Goal: Task Accomplishment & Management: Use online tool/utility

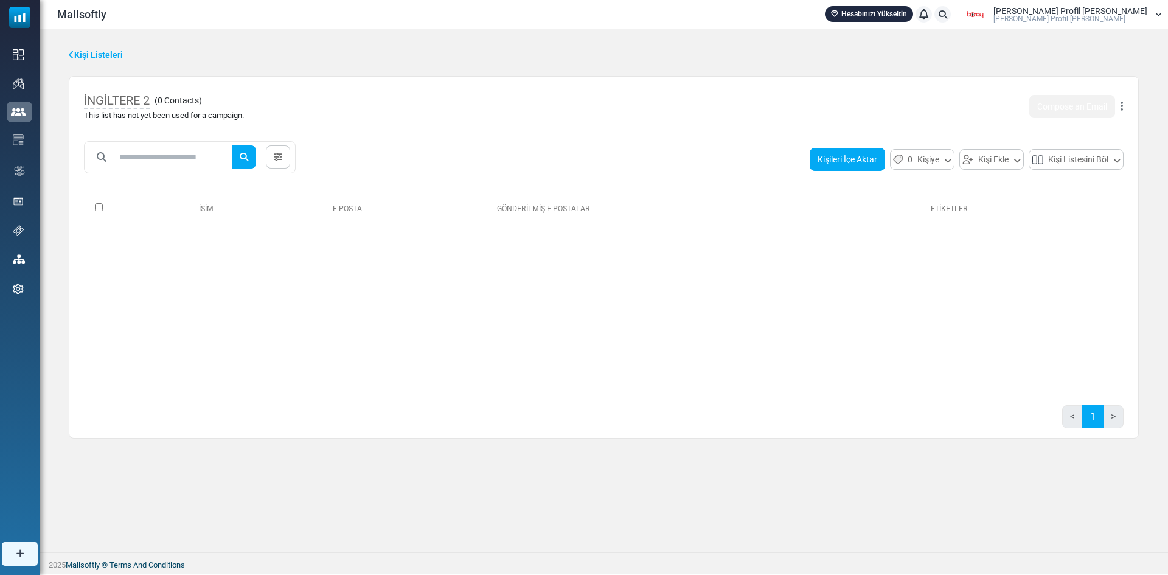
click at [865, 159] on button "Kişileri İçe Aktar" at bounding box center [846, 159] width 75 height 23
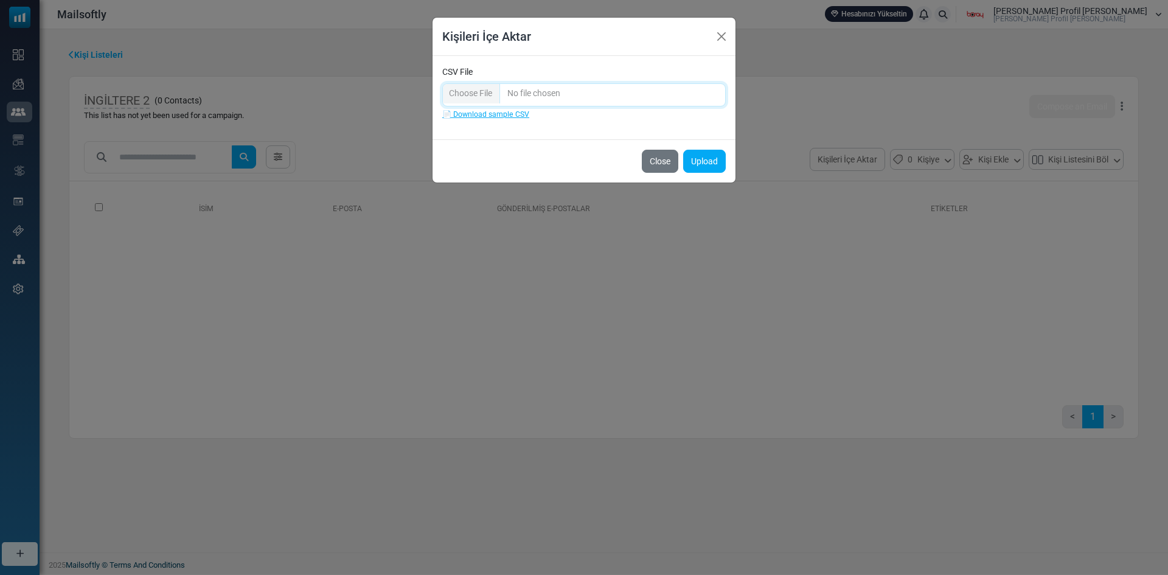
click at [492, 93] on input "CSV File" at bounding box center [583, 94] width 283 height 23
type input "**********"
click at [703, 157] on button "Upload" at bounding box center [704, 161] width 43 height 23
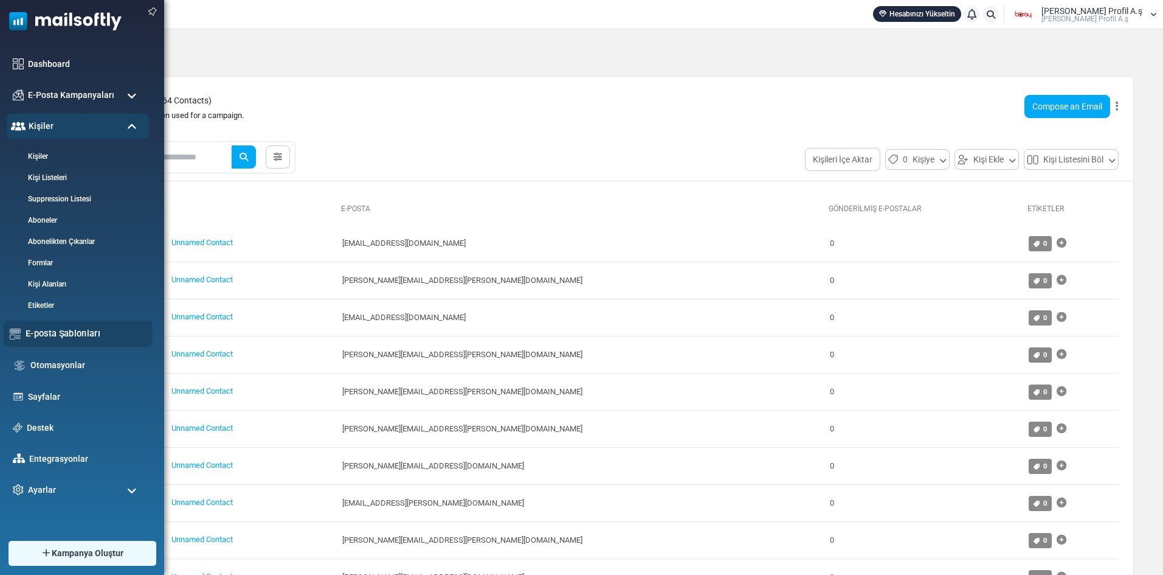
click at [78, 331] on link "E-posta Şablonları" at bounding box center [86, 333] width 120 height 13
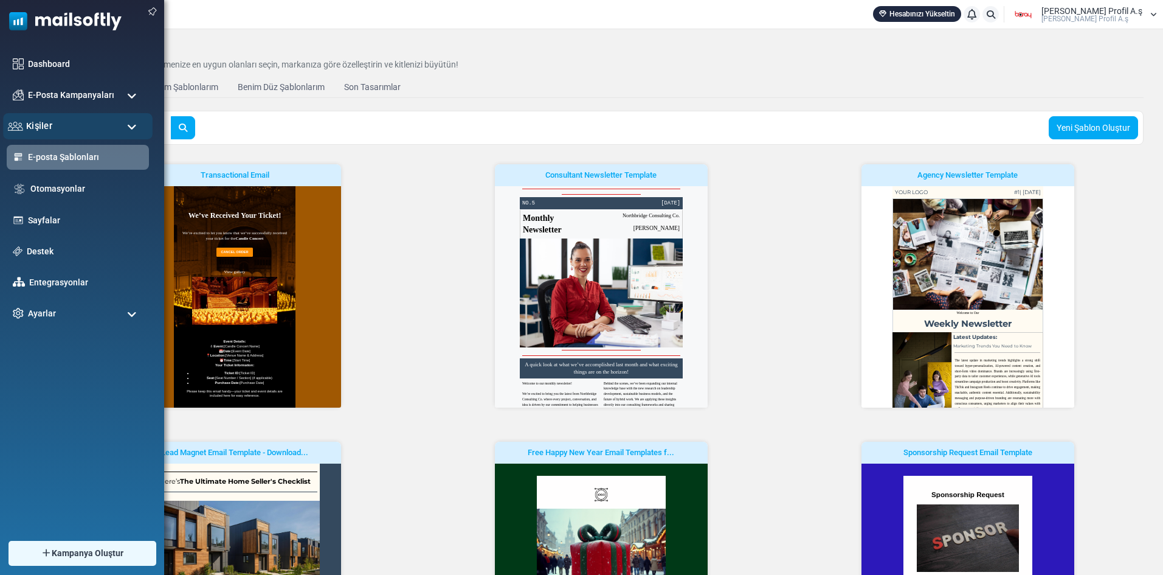
click at [107, 120] on div "Kişiler" at bounding box center [78, 126] width 150 height 26
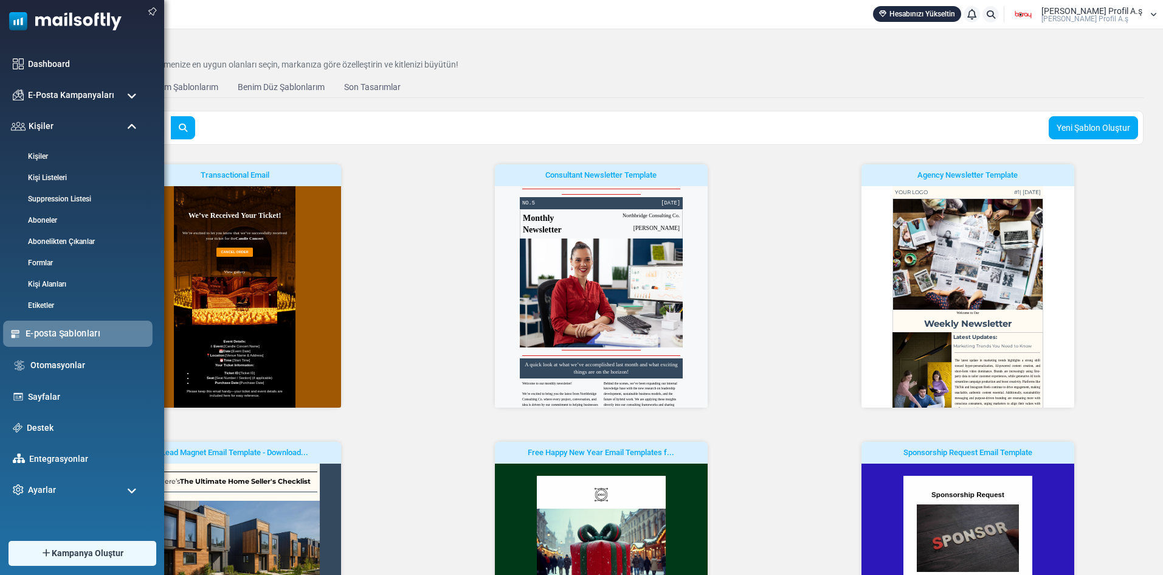
click at [77, 336] on link "E-posta Şablonları" at bounding box center [86, 333] width 120 height 13
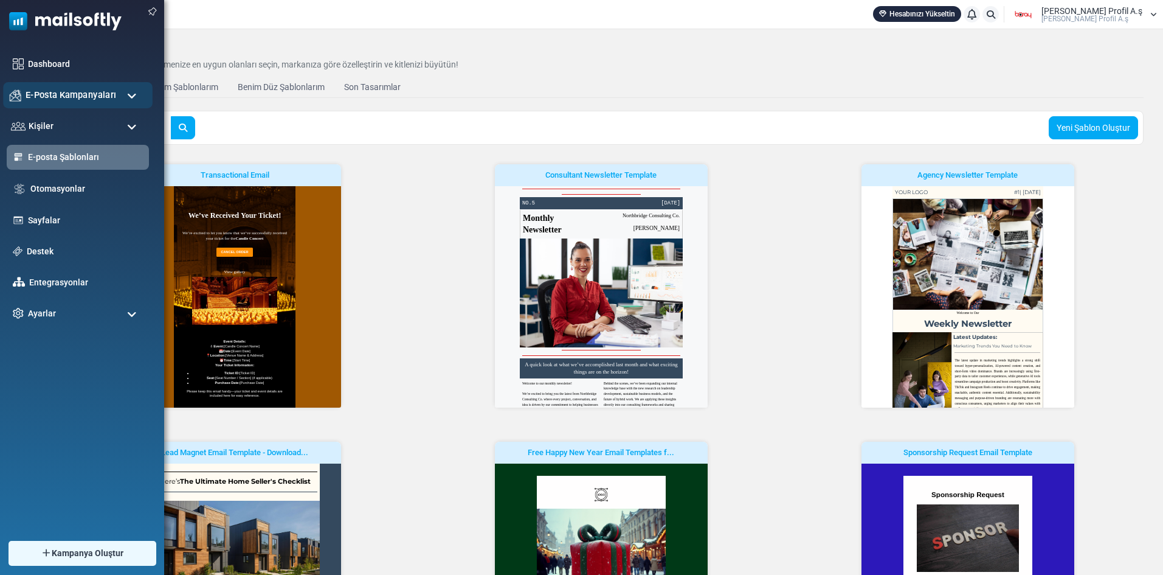
click at [44, 87] on div "E-Posta Kampanyaları" at bounding box center [78, 95] width 150 height 26
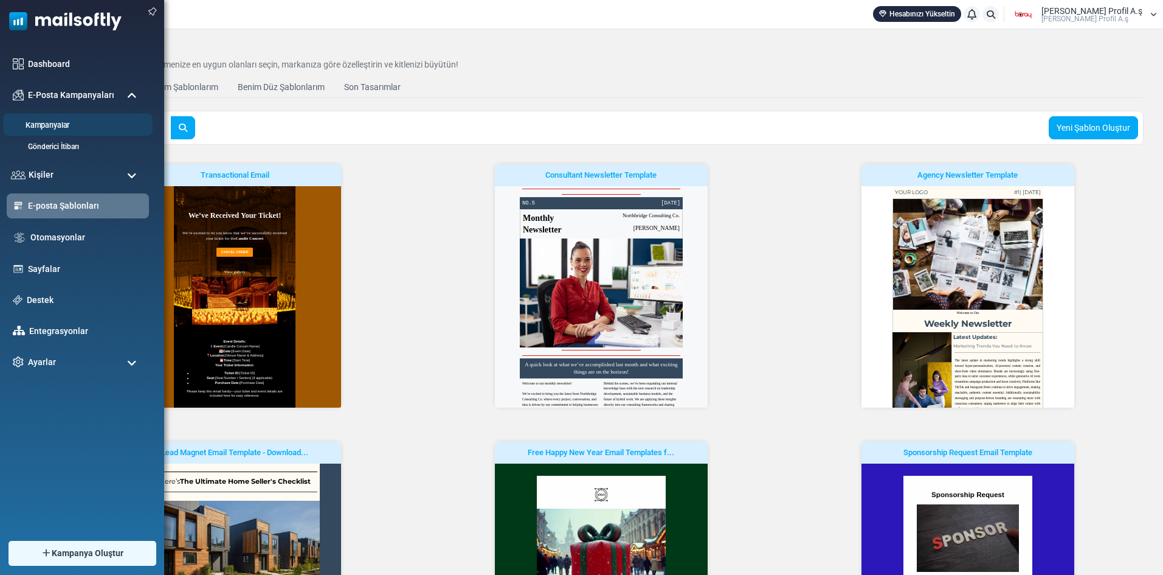
click at [63, 123] on link "Kampanyalar" at bounding box center [76, 126] width 146 height 12
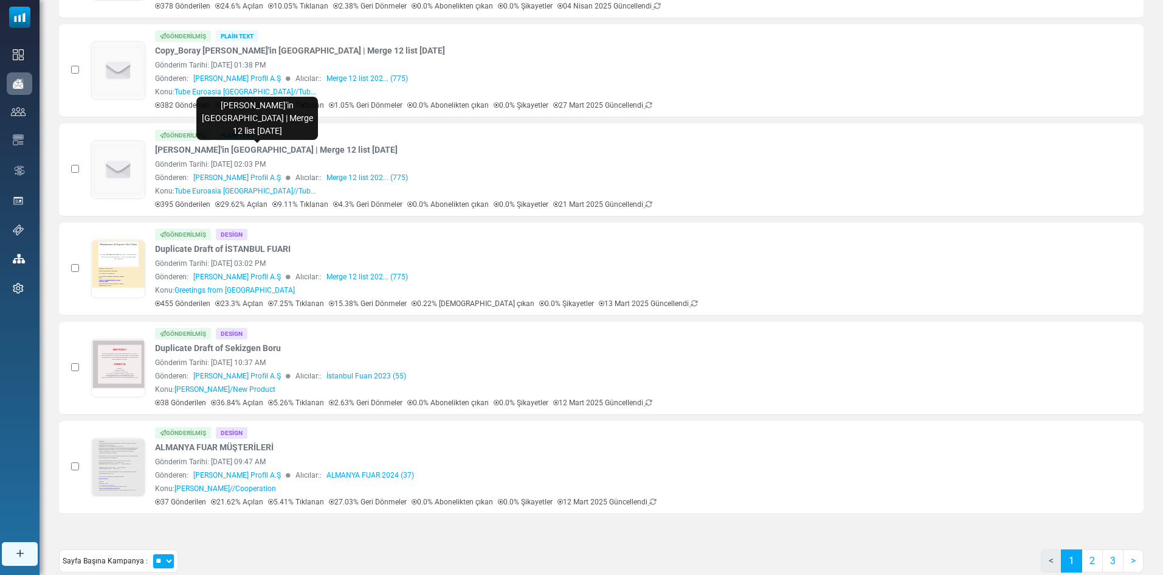
scroll to position [592, 0]
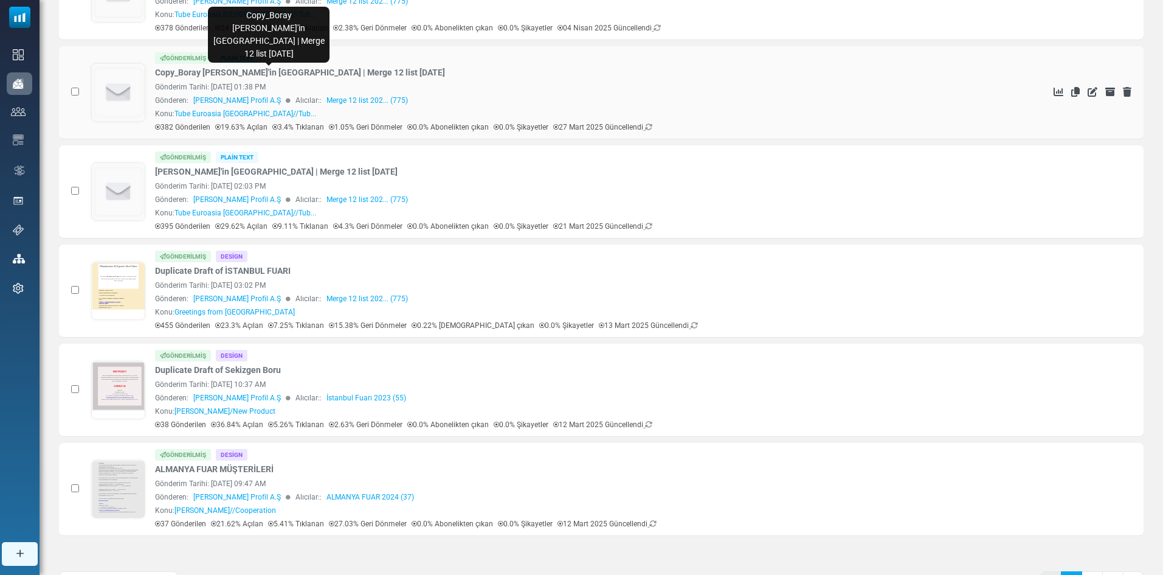
click at [277, 74] on link "Copy_Boray [PERSON_NAME]'in [GEOGRAPHIC_DATA] | Merge 12 list [DATE]" at bounding box center [300, 72] width 290 height 13
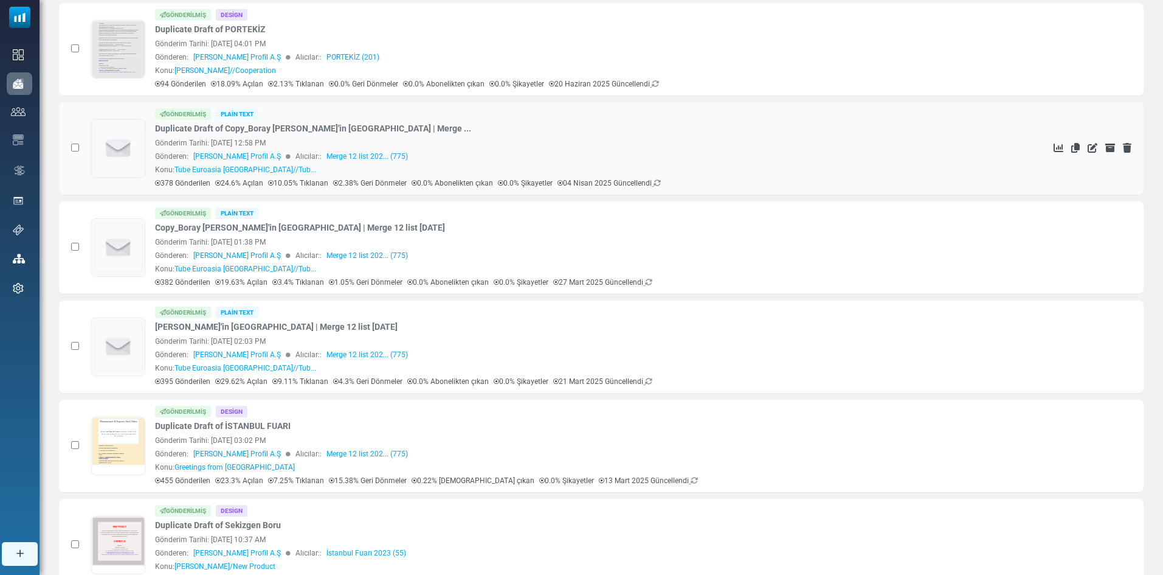
scroll to position [409, 0]
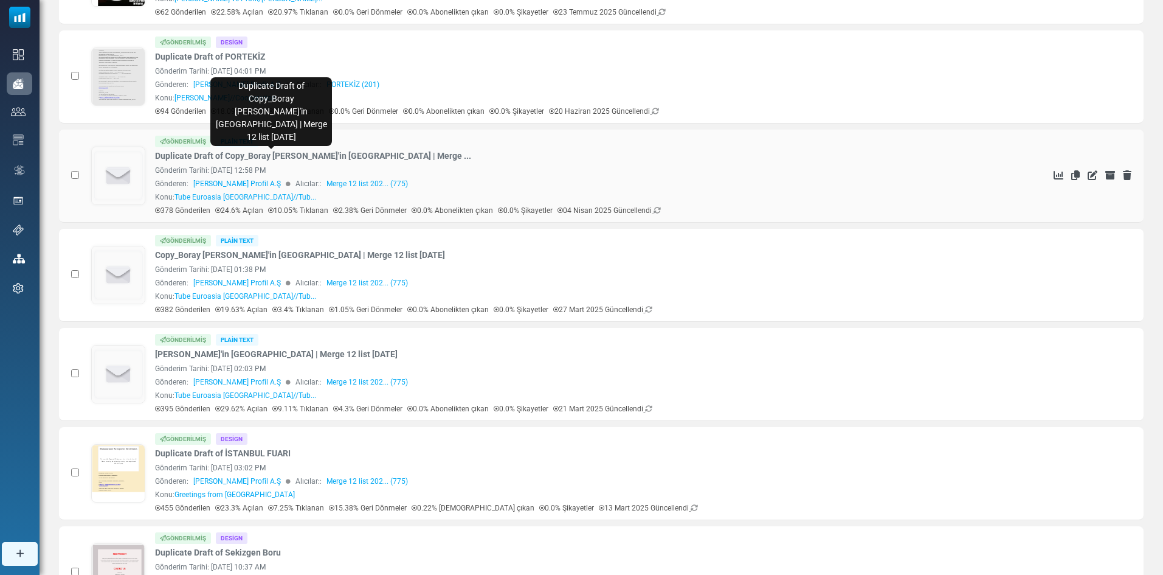
click at [254, 152] on link "Duplicate Draft of Copy_Boray [PERSON_NAME]'in [GEOGRAPHIC_DATA] | Merge ..." at bounding box center [313, 156] width 316 height 13
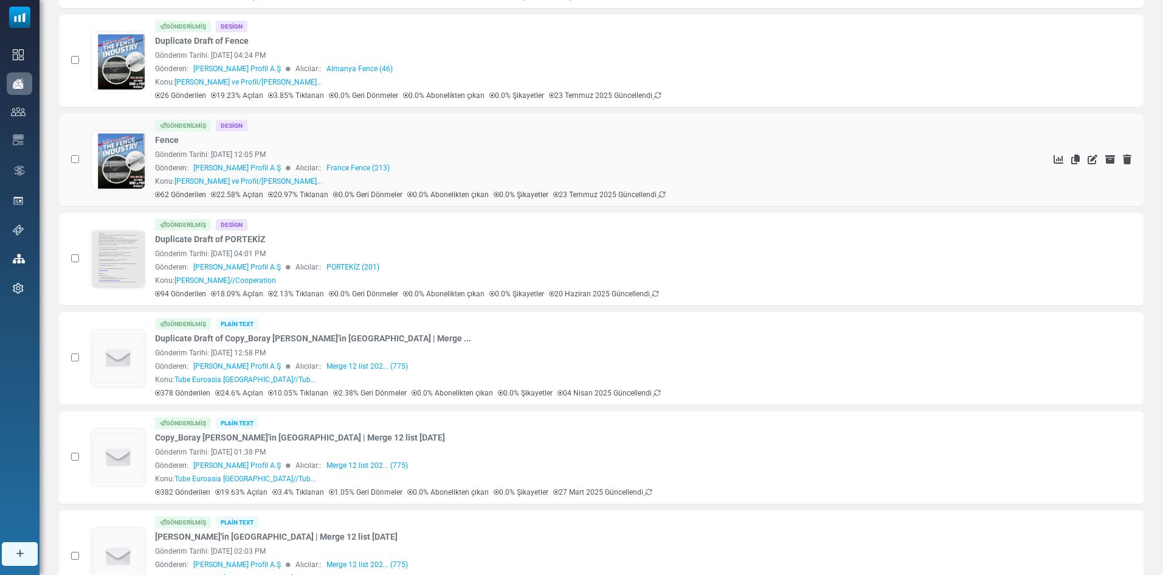
scroll to position [105, 0]
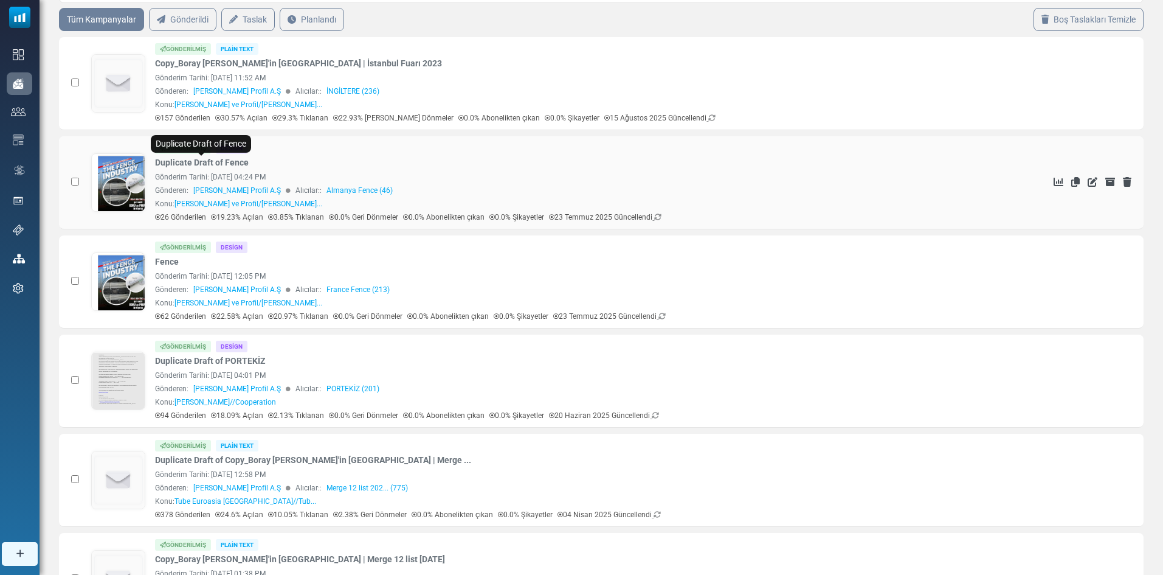
click at [209, 163] on link "Duplicate Draft of Fence" at bounding box center [202, 162] width 94 height 13
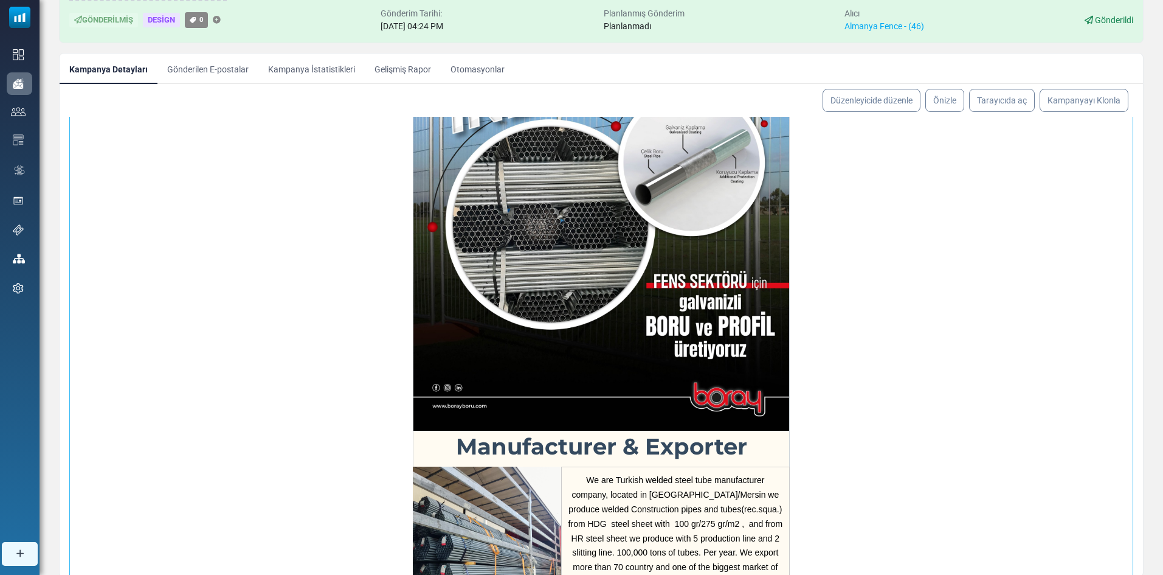
scroll to position [137, 0]
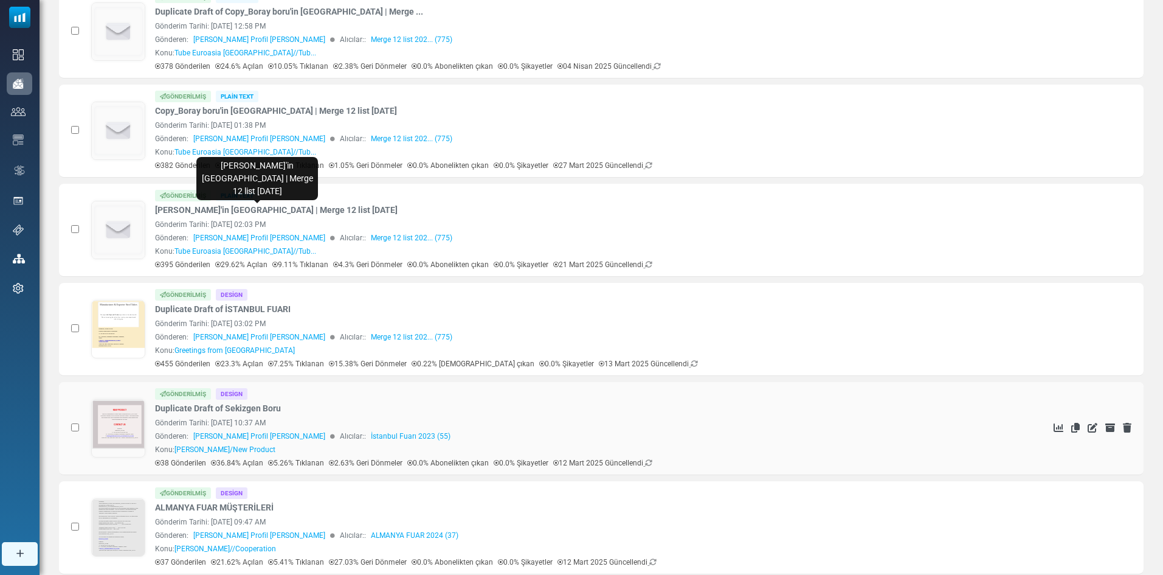
scroll to position [653, 0]
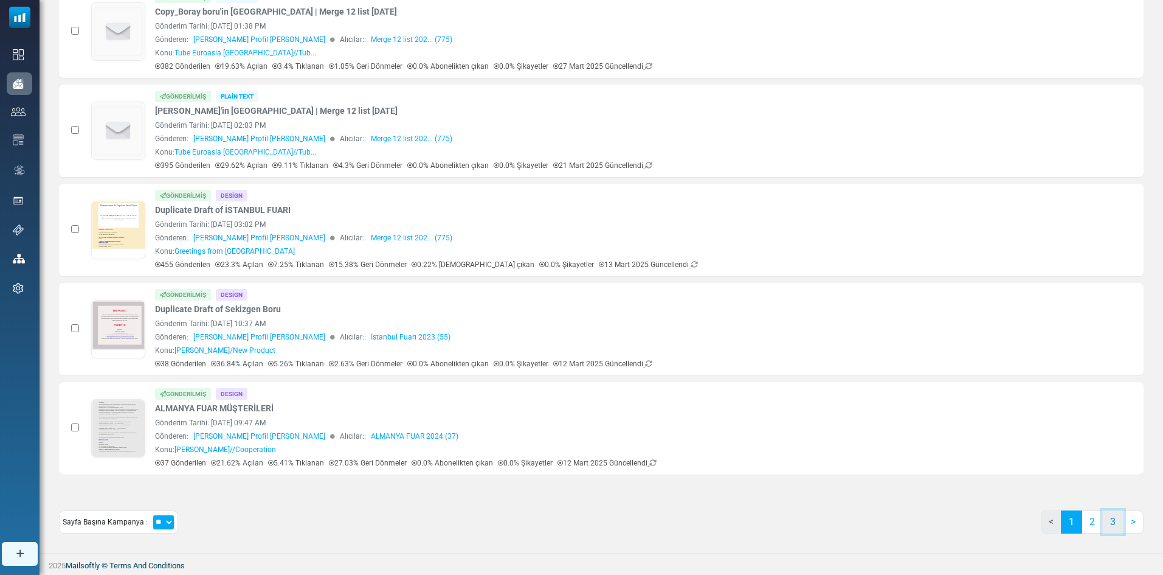
click at [1120, 521] on link "3" at bounding box center [1113, 521] width 21 height 23
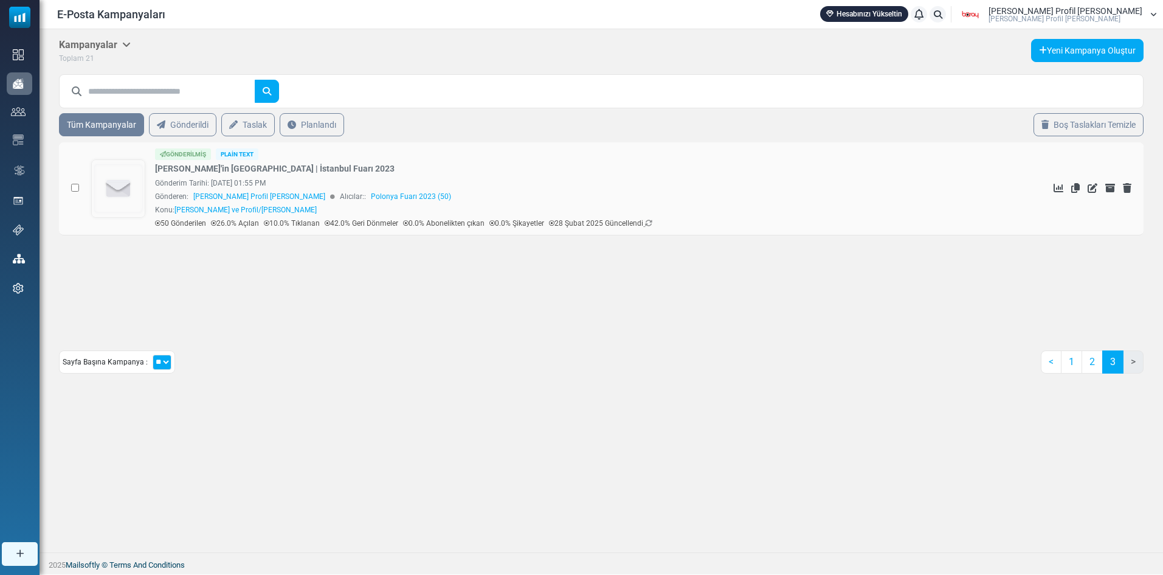
scroll to position [0, 0]
click at [1094, 362] on link "2" at bounding box center [1096, 361] width 21 height 23
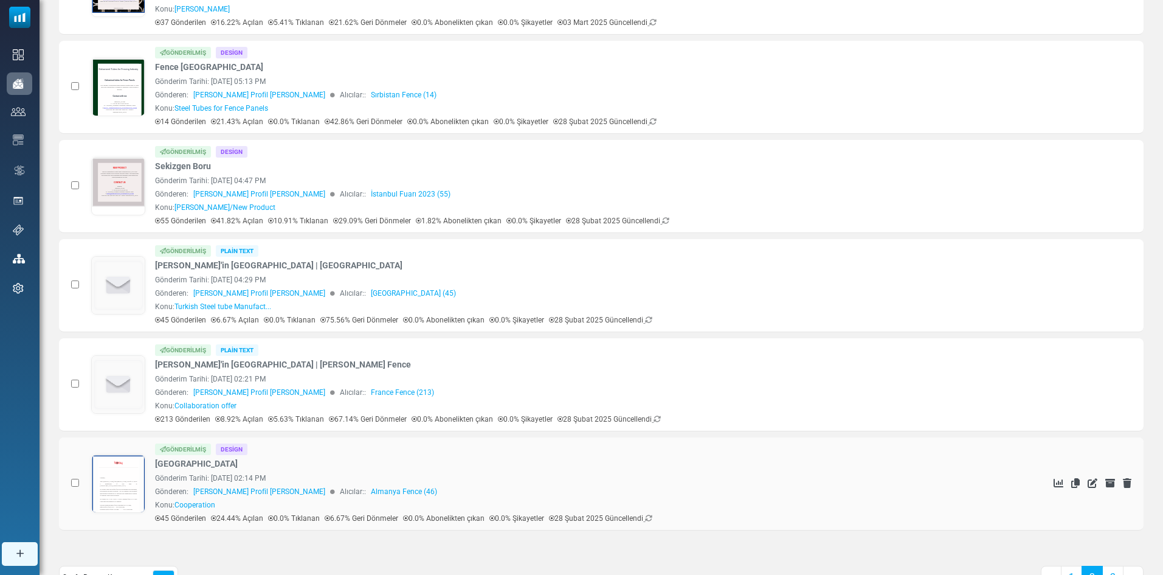
scroll to position [653, 0]
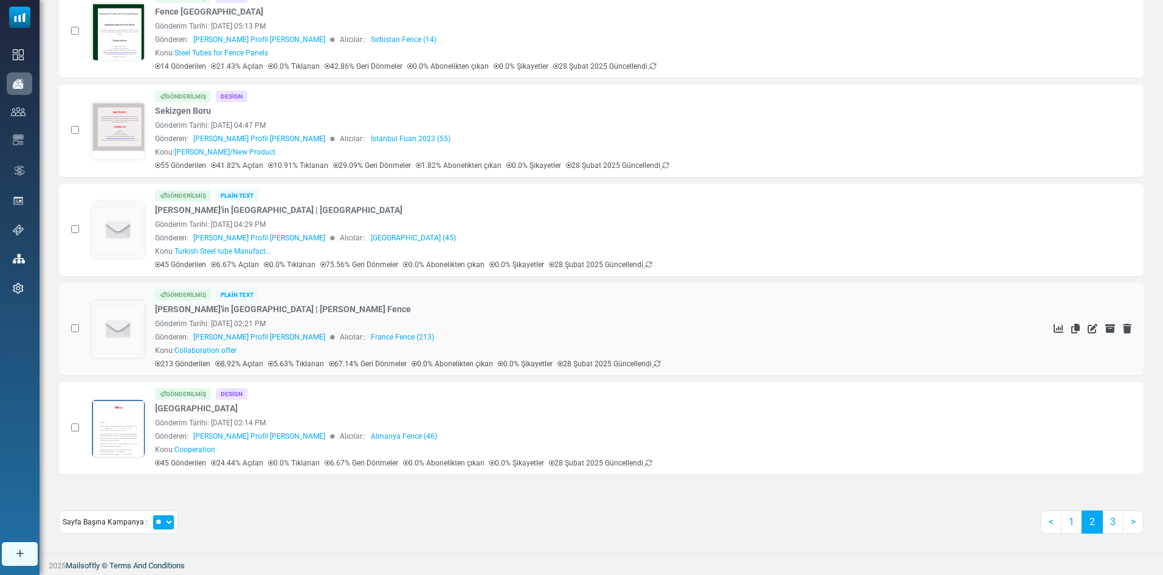
click at [239, 308] on link "Boray boru'in Kampanyası | France Fence" at bounding box center [283, 309] width 256 height 13
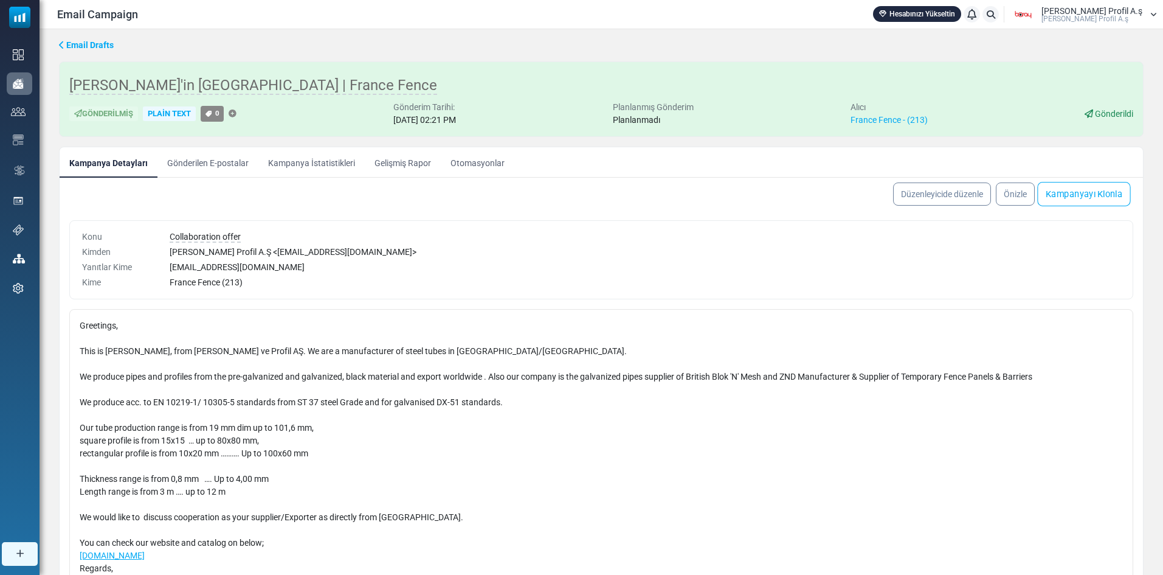
click at [1074, 196] on link "Kampanyayı Klonla" at bounding box center [1084, 194] width 93 height 24
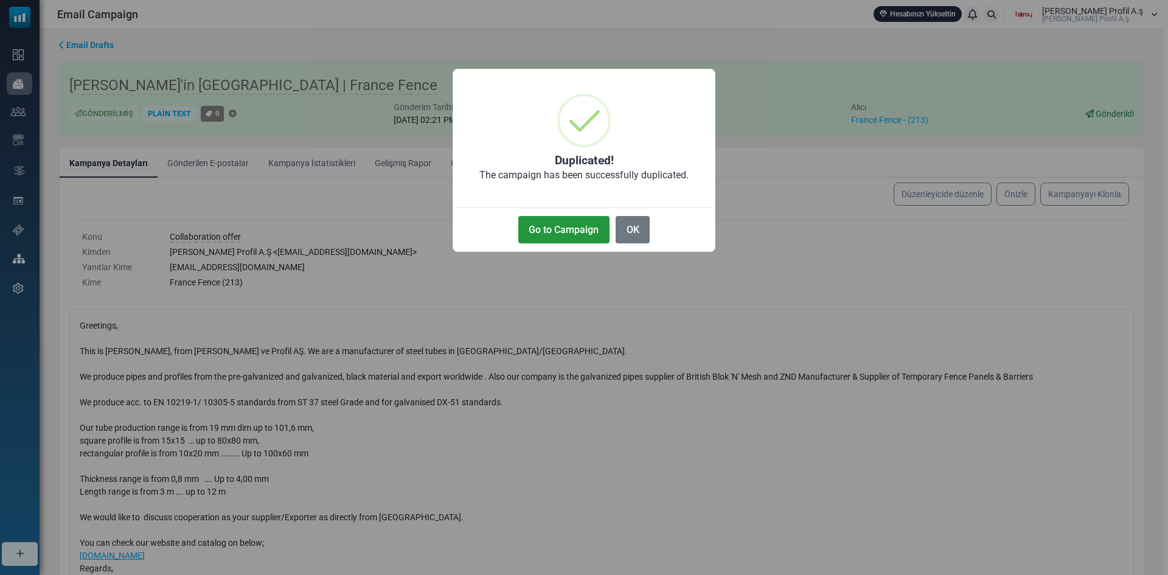
click at [578, 227] on button "Go to Campaign" at bounding box center [563, 229] width 91 height 27
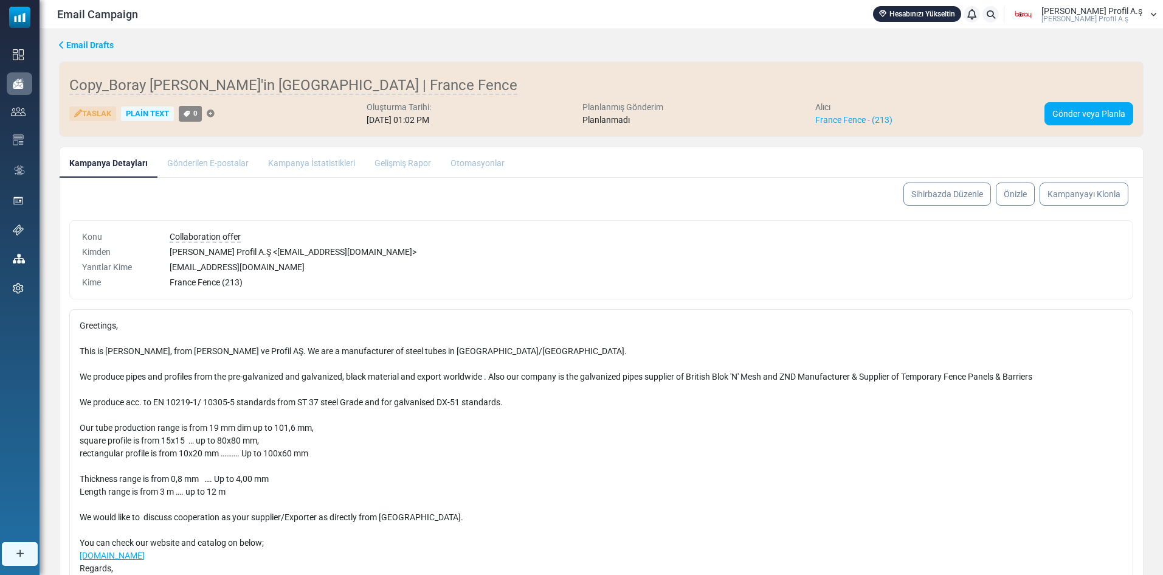
click at [975, 196] on link "Sihirbazda Düzenle" at bounding box center [948, 193] width 88 height 23
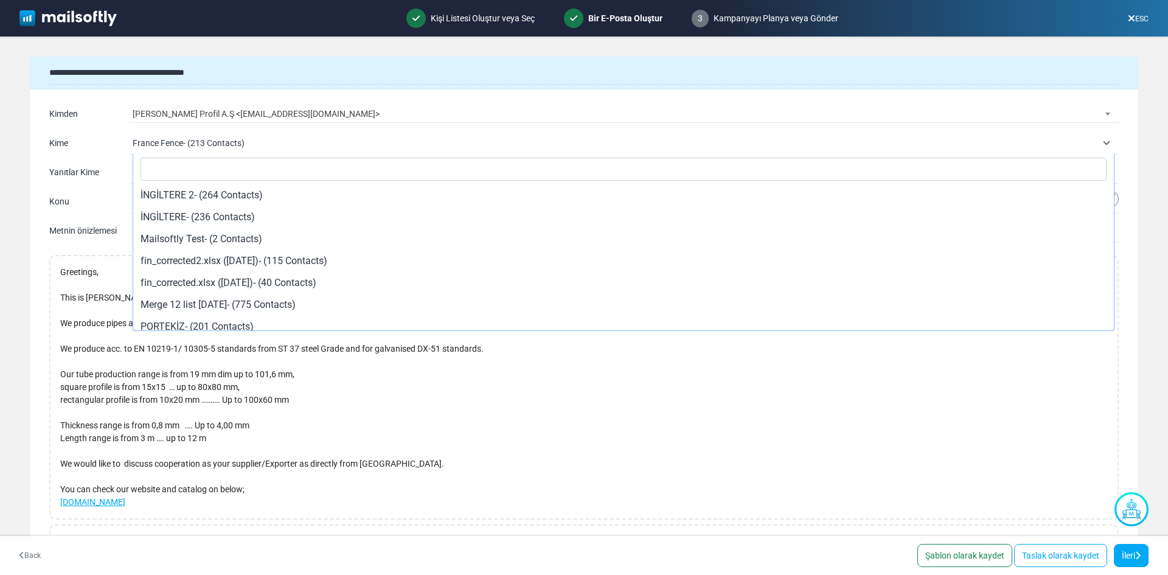
click at [361, 142] on span "France Fence- (213 Contacts)" at bounding box center [615, 143] width 964 height 15
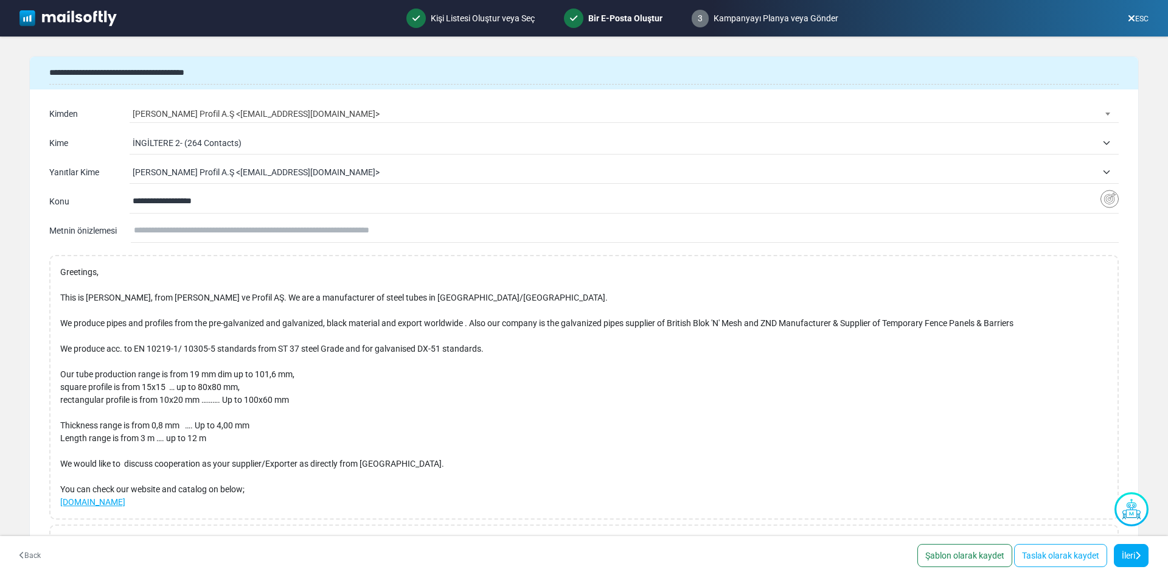
click at [394, 144] on span "İNGİLTERE 2- (264 Contacts)" at bounding box center [615, 143] width 964 height 15
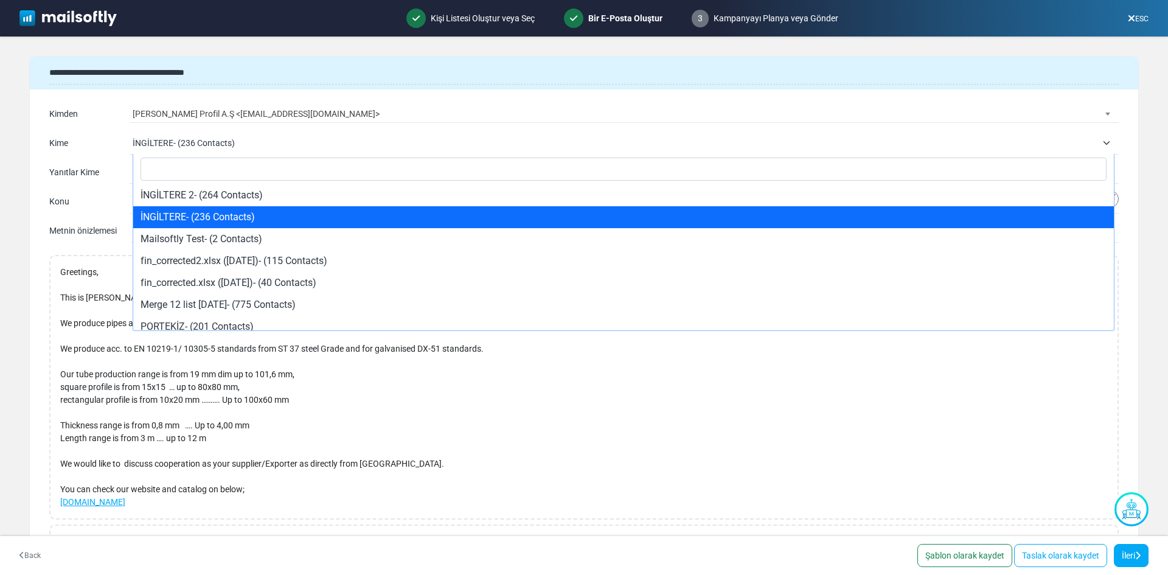
click at [311, 140] on span "İNGİLTERE- (236 Contacts)" at bounding box center [615, 143] width 964 height 15
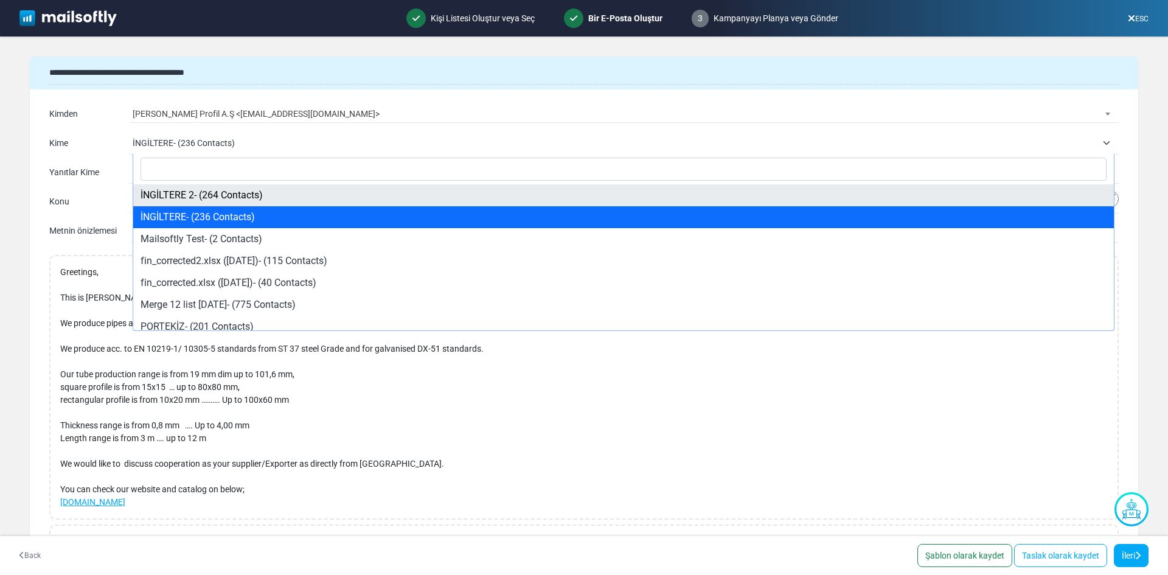
select select "*****"
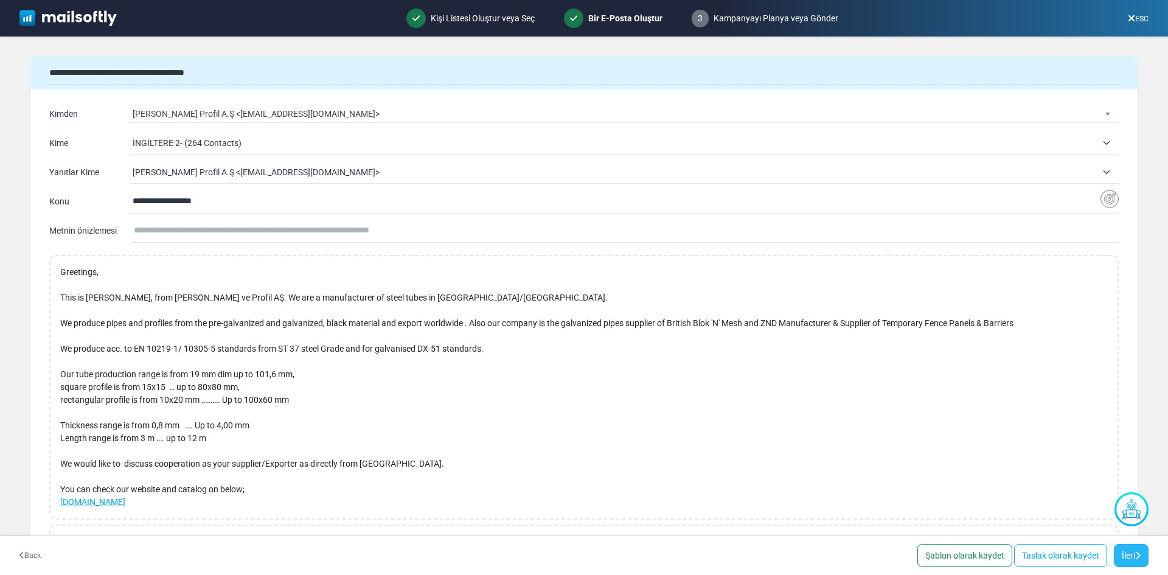
click at [1128, 557] on link "İleri" at bounding box center [1131, 555] width 35 height 23
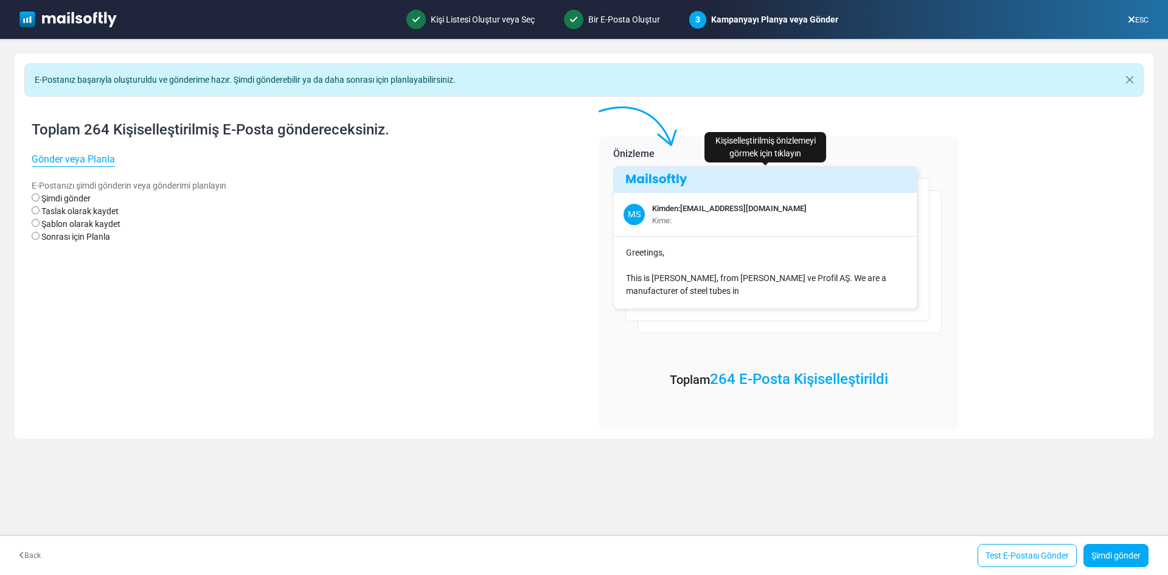
select select "**********"
click at [1125, 553] on link "Şimdi gönder" at bounding box center [1115, 555] width 65 height 23
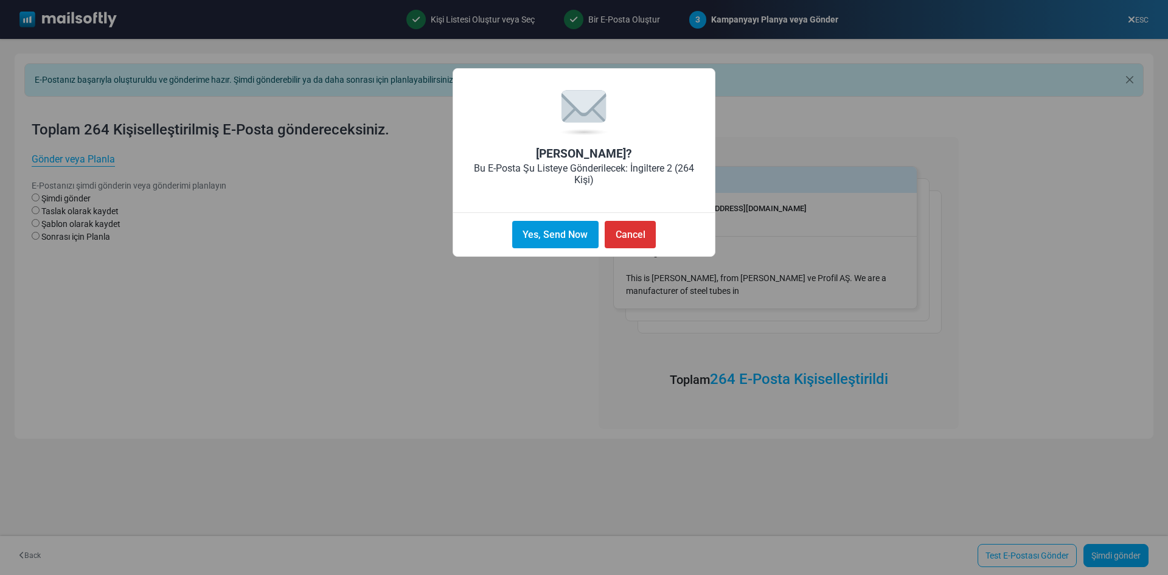
click at [580, 234] on button "Yes, Send Now" at bounding box center [555, 234] width 86 height 27
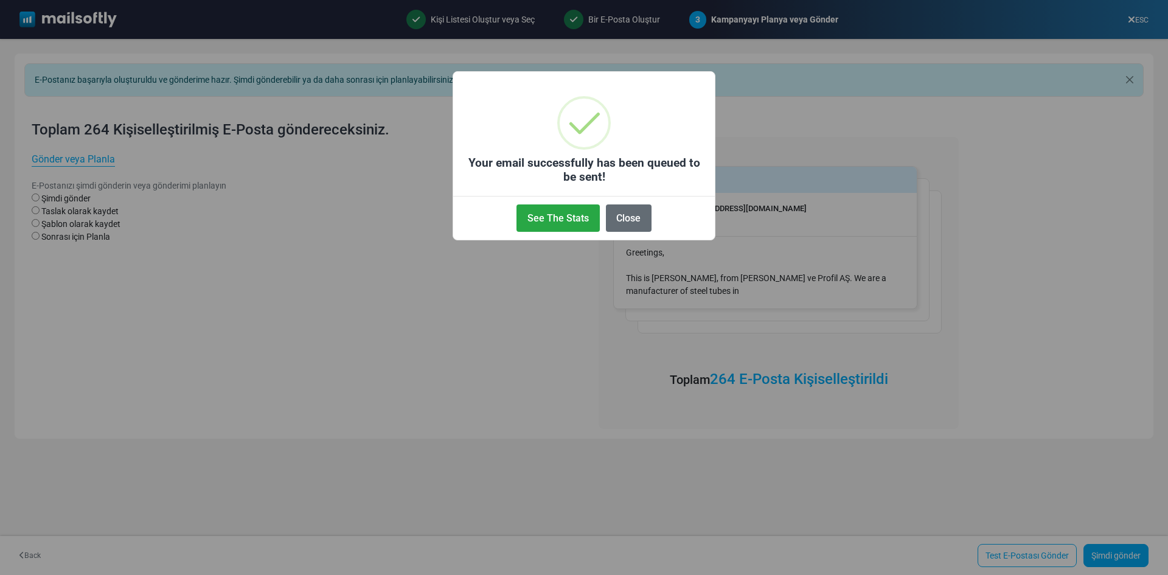
click at [631, 217] on button "Close" at bounding box center [629, 217] width 46 height 27
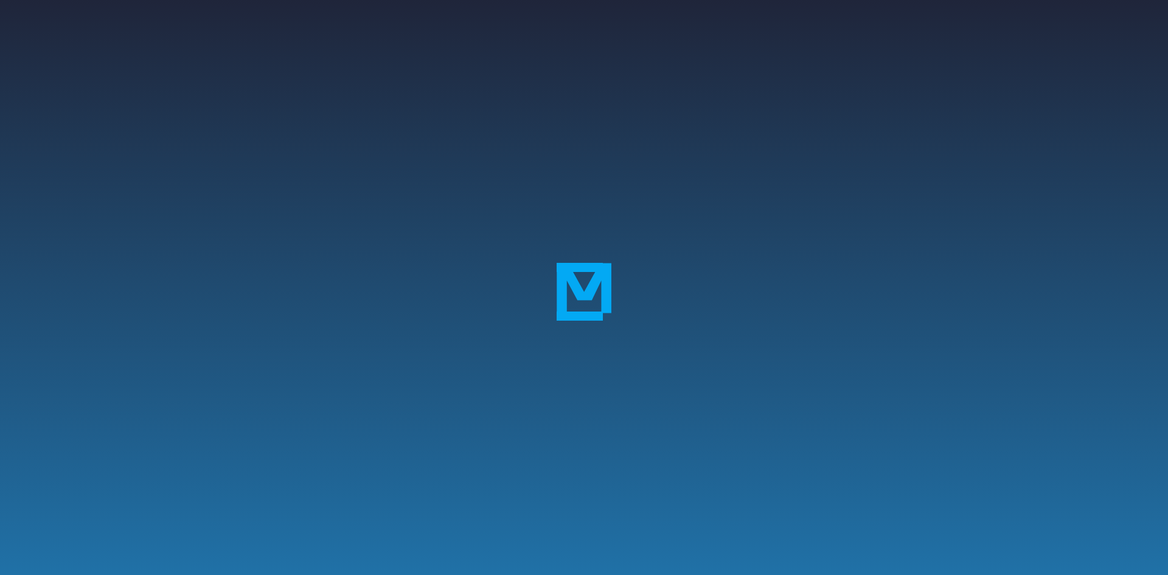
select select "**********"
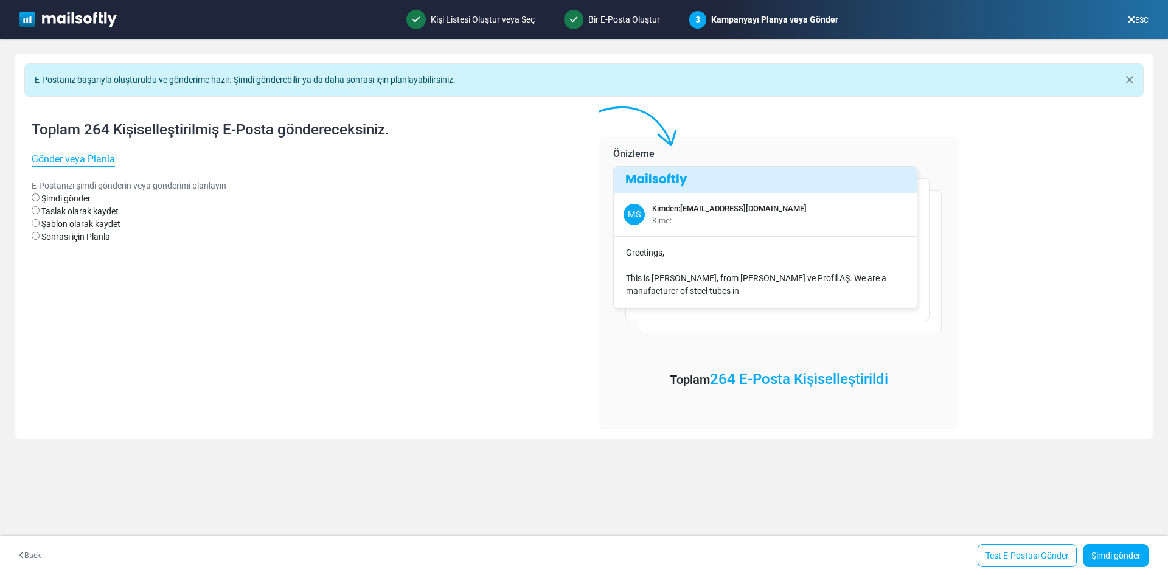
select select "**********"
click at [1115, 554] on link "Şimdi gönder" at bounding box center [1115, 555] width 65 height 23
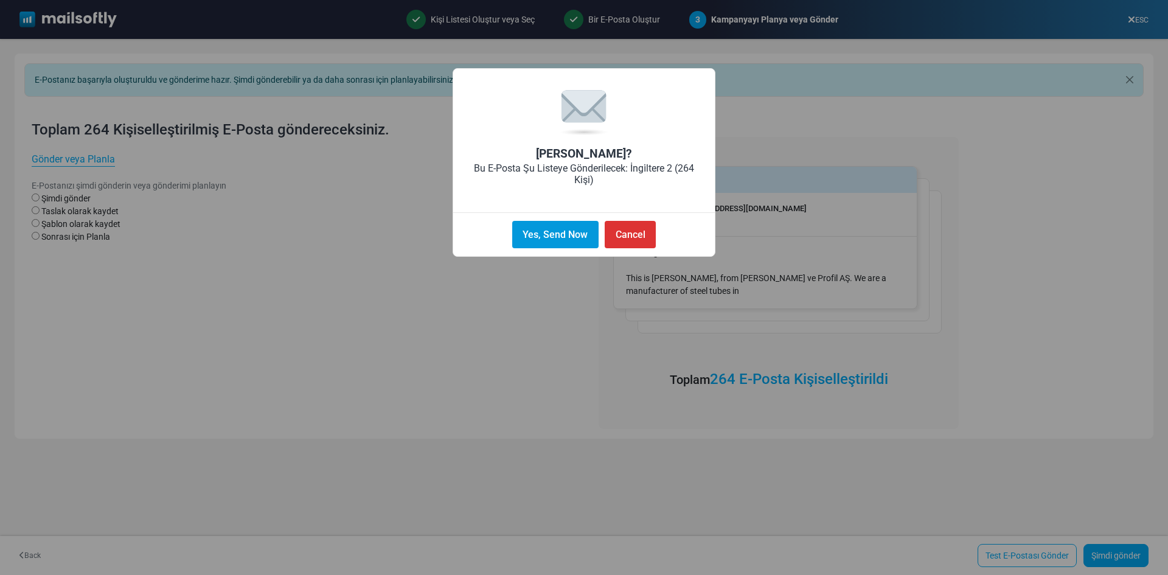
click at [577, 234] on button "Yes, Send Now" at bounding box center [555, 234] width 86 height 27
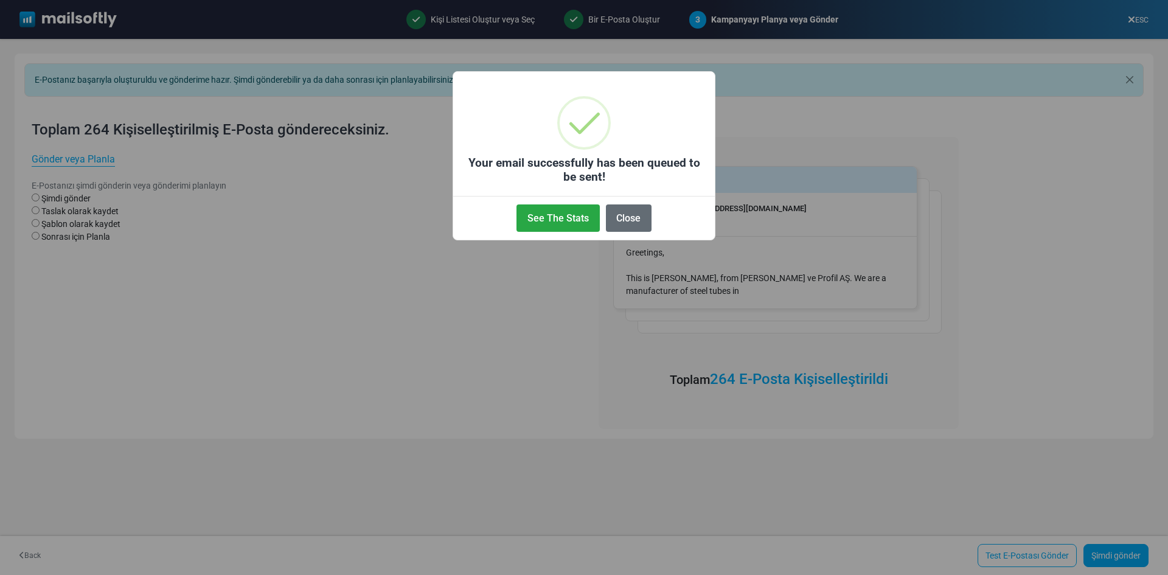
click at [615, 213] on button "Close" at bounding box center [629, 217] width 46 height 27
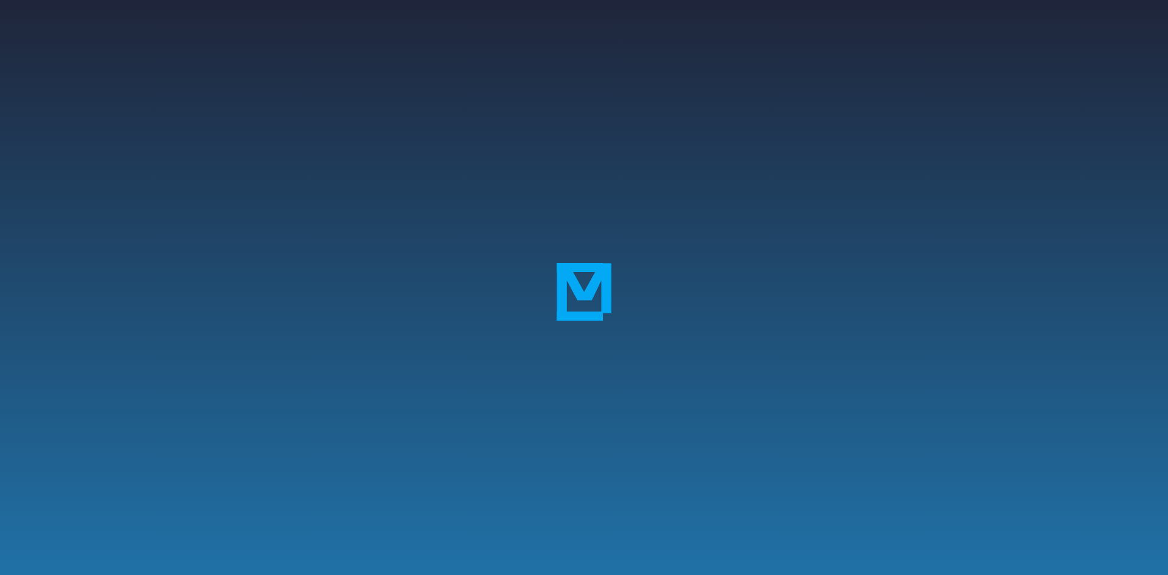
select select "**********"
